Goal: Task Accomplishment & Management: Manage account settings

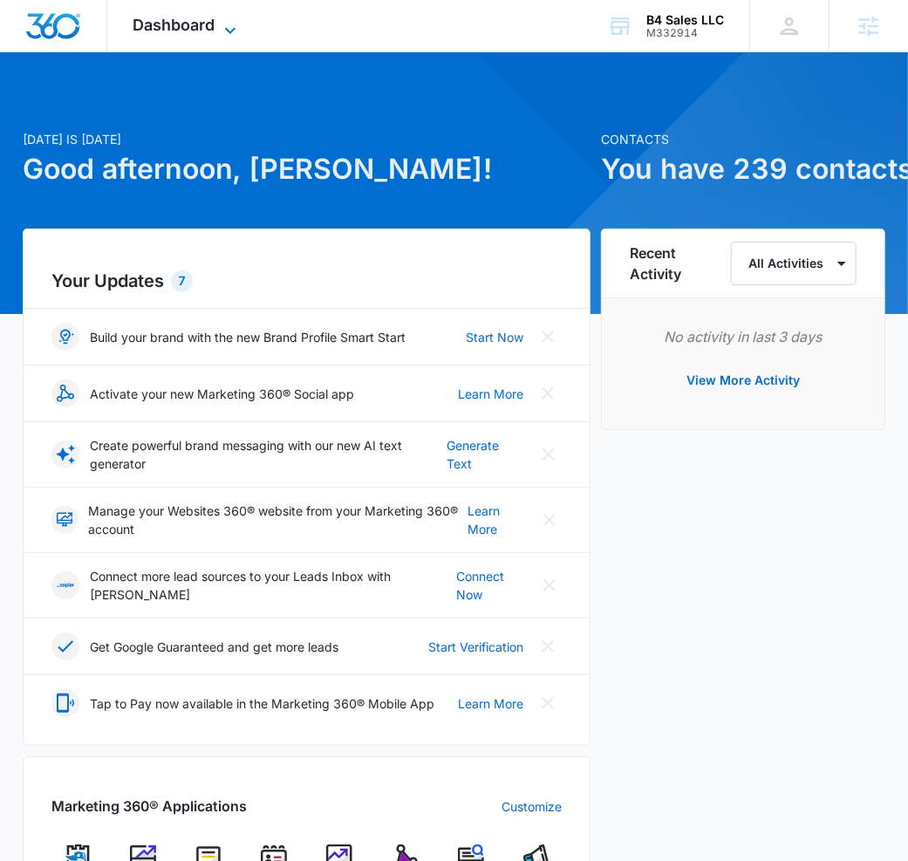
click at [221, 30] on icon at bounding box center [230, 30] width 21 height 21
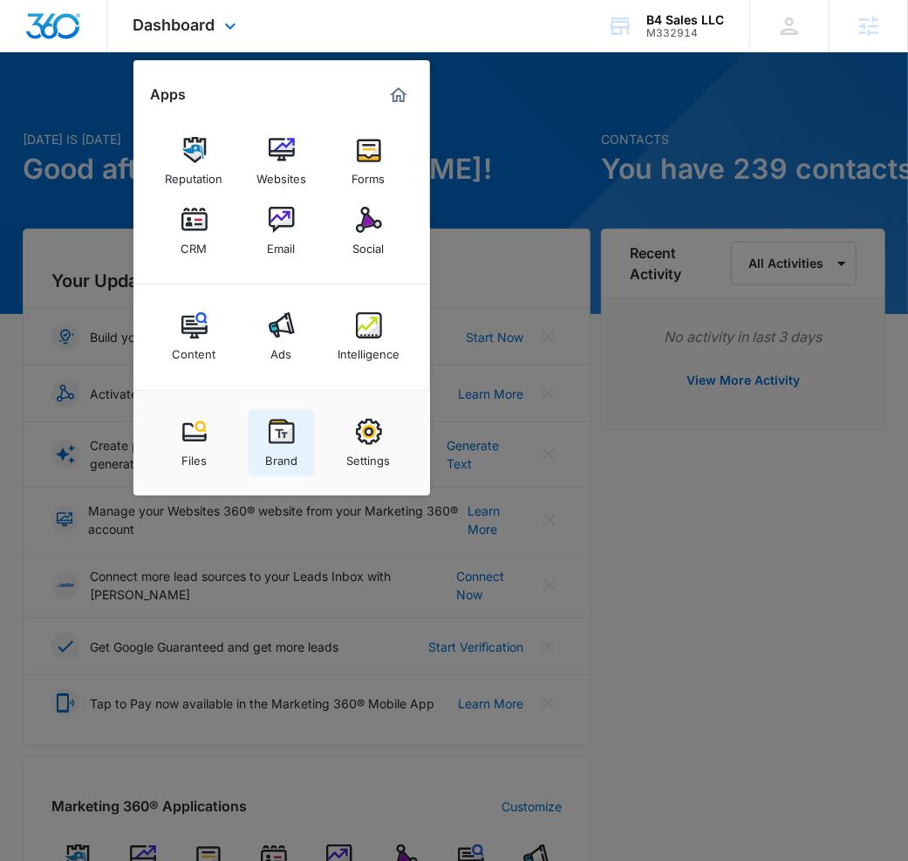
click at [300, 452] on link "Brand" at bounding box center [282, 443] width 66 height 66
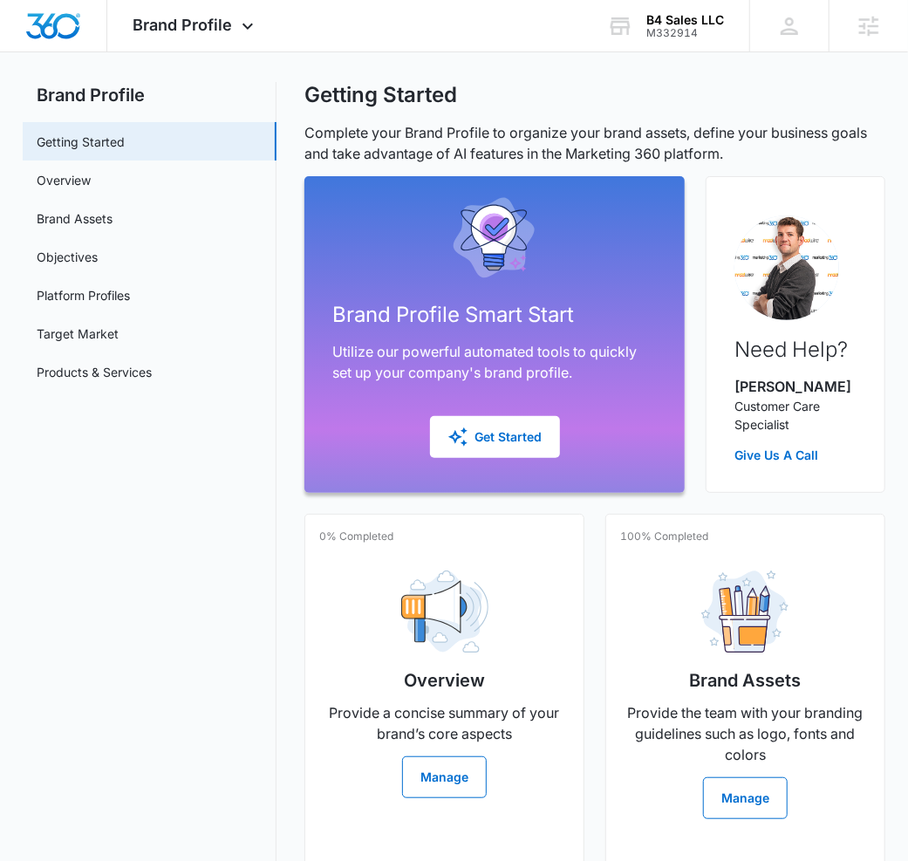
scroll to position [28, 0]
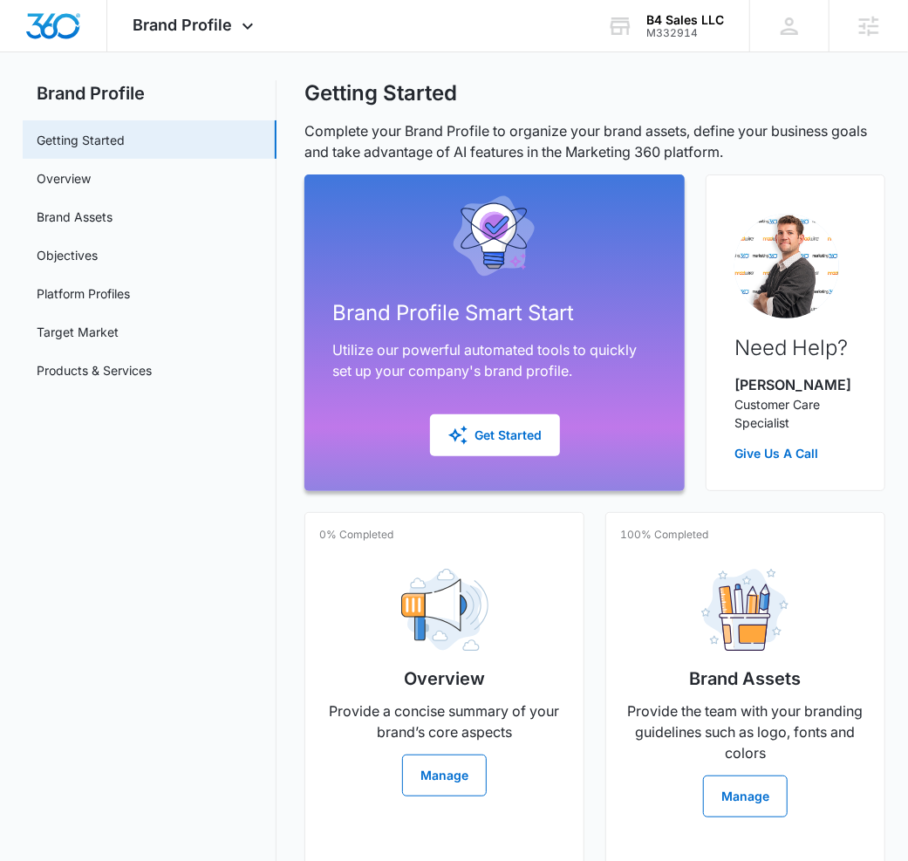
click at [391, 605] on div "Overview Provide a concise summary of your brand’s core aspects Manage" at bounding box center [444, 676] width 250 height 242
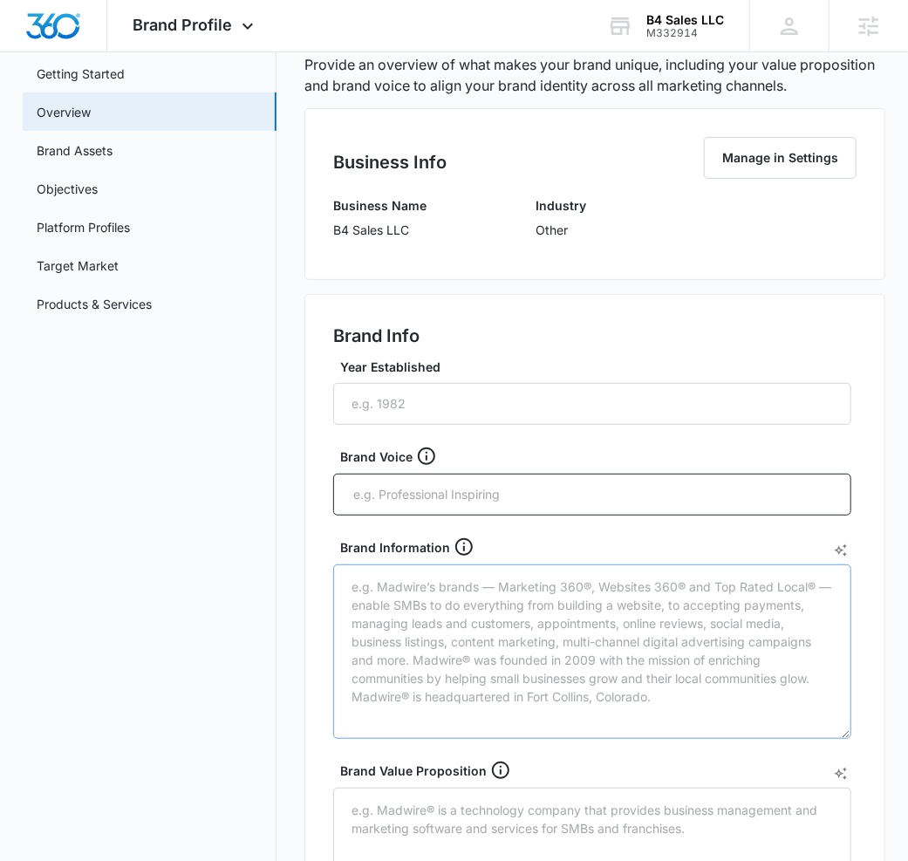
scroll to position [95, 0]
